Goal: Task Accomplishment & Management: Use online tool/utility

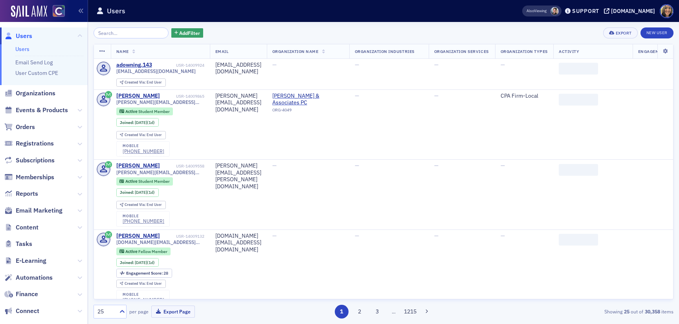
click at [43, 203] on span "Email Marketing" at bounding box center [44, 211] width 88 height 17
click at [43, 208] on span "Email Marketing" at bounding box center [39, 211] width 47 height 9
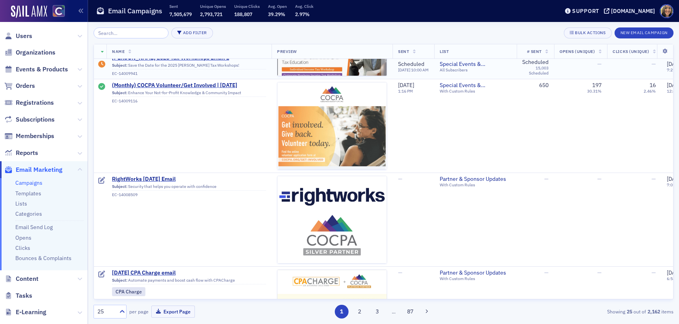
scroll to position [109, 0]
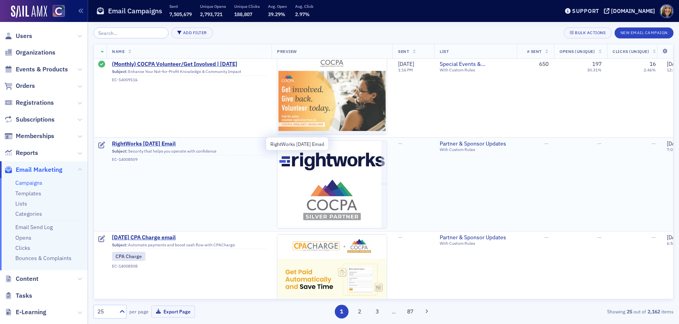
click at [185, 145] on span "RightWorks [DATE] Email" at bounding box center [189, 144] width 154 height 7
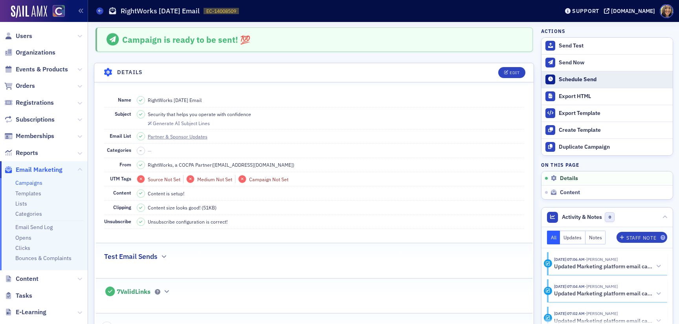
click at [583, 81] on div "Schedule Send" at bounding box center [613, 79] width 110 height 7
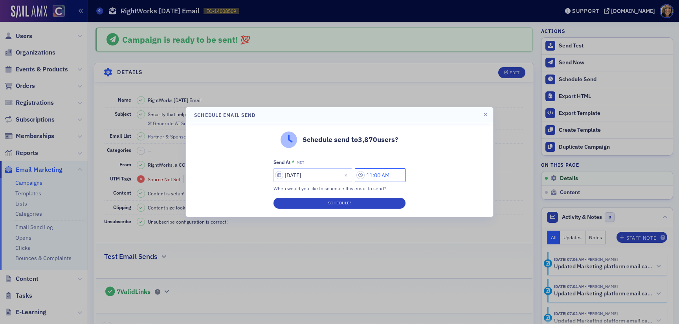
drag, startPoint x: 376, startPoint y: 176, endPoint x: 358, endPoint y: 176, distance: 18.5
click at [358, 176] on div "[DATE] 11:00 AM" at bounding box center [339, 175] width 132 height 14
click at [377, 176] on input "3:00 AM" at bounding box center [380, 175] width 51 height 14
click at [349, 170] on button "PM" at bounding box center [348, 176] width 15 height 14
click at [384, 176] on input "3:270 PM" at bounding box center [380, 175] width 51 height 14
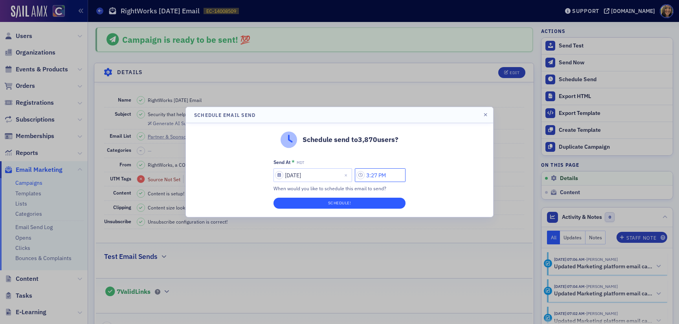
type input "3:27 PM"
click at [376, 198] on button "Schedule!" at bounding box center [339, 203] width 132 height 11
